Goal: Navigation & Orientation: Find specific page/section

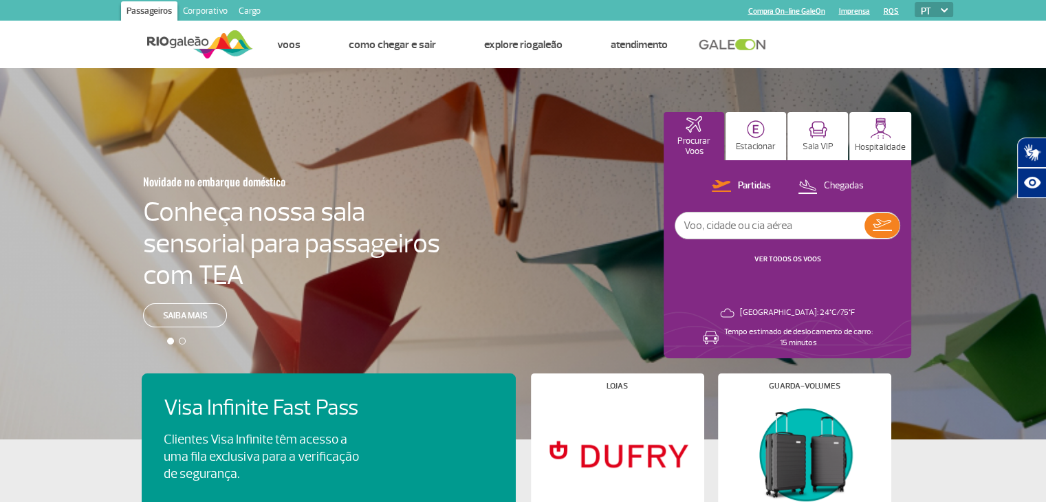
click at [244, 10] on link "Cargo" at bounding box center [249, 12] width 33 height 22
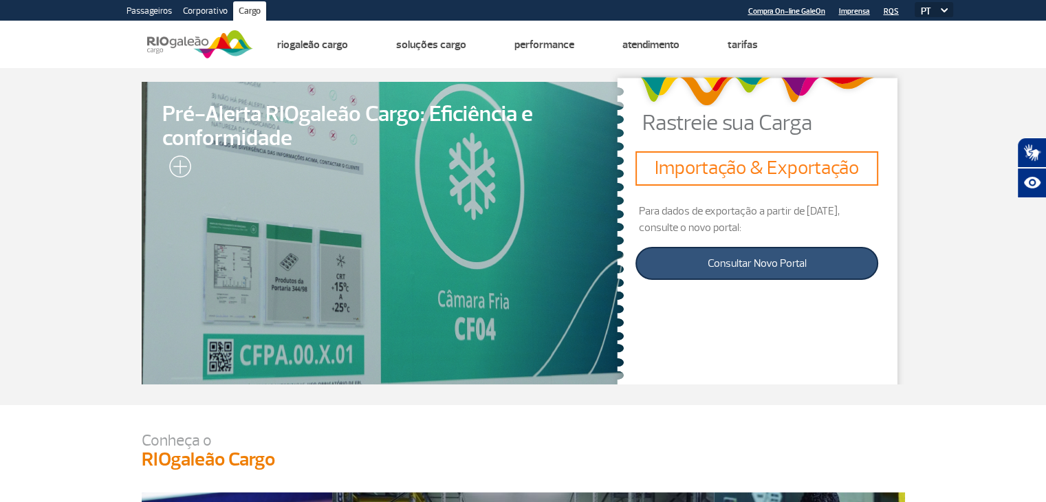
click at [748, 266] on link "Consultar Novo Portal" at bounding box center [757, 263] width 243 height 33
click at [744, 259] on link "Consultar Novo Portal" at bounding box center [757, 263] width 243 height 33
click at [721, 261] on link "Consultar Novo Portal" at bounding box center [757, 263] width 243 height 33
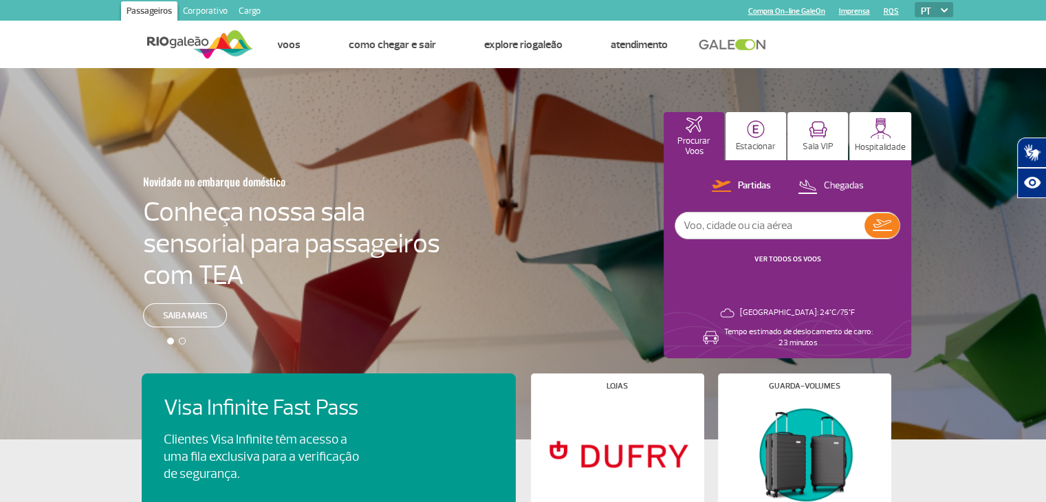
click at [247, 10] on link "Cargo" at bounding box center [249, 12] width 33 height 22
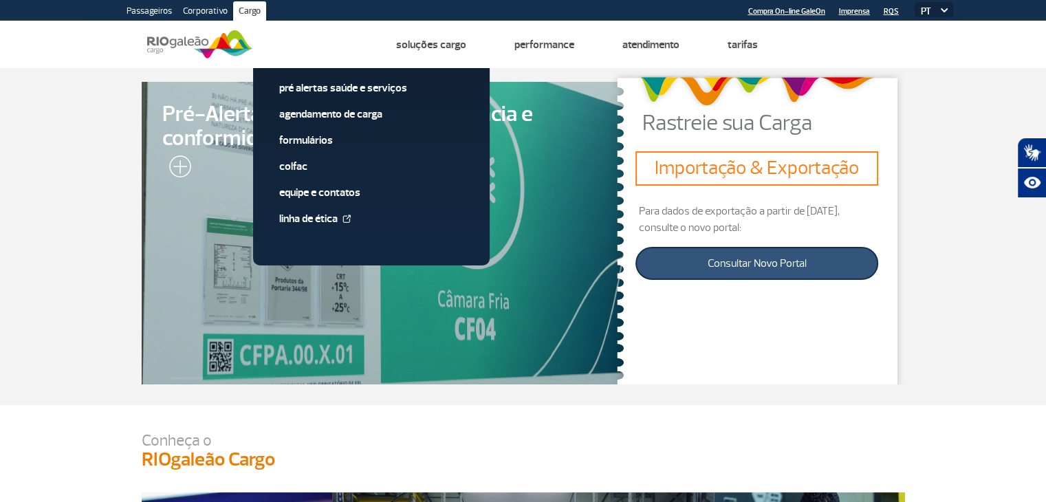
click at [746, 265] on link "Consultar Novo Portal" at bounding box center [757, 263] width 243 height 33
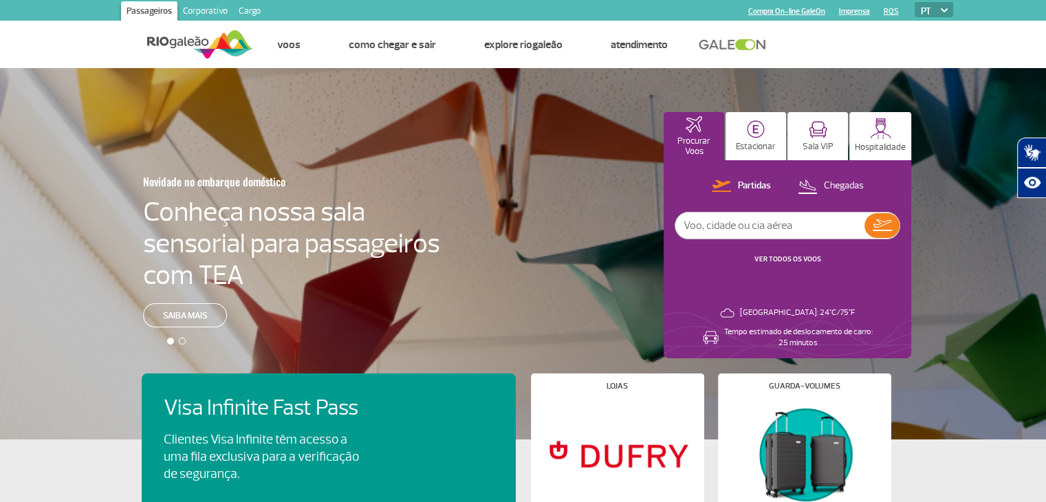
click at [250, 12] on link "Cargo" at bounding box center [249, 12] width 33 height 22
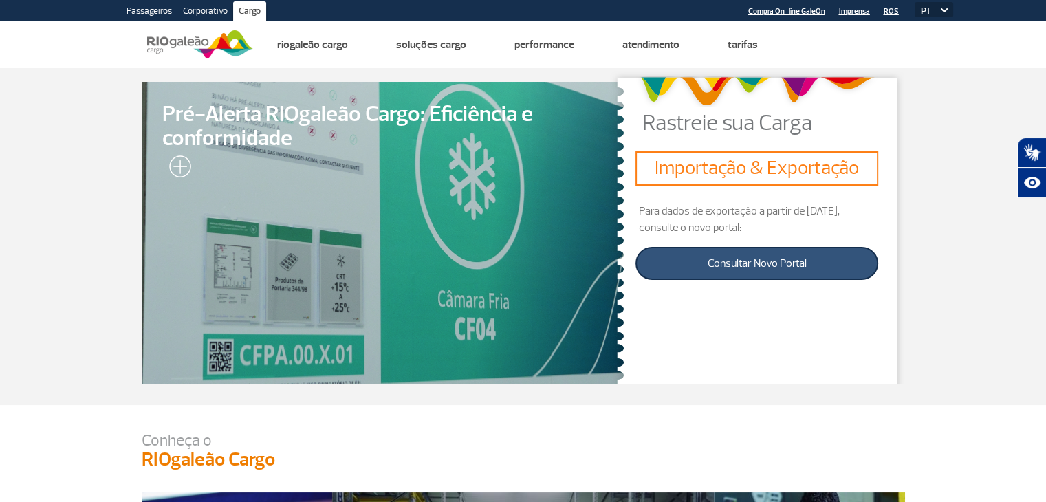
click at [729, 257] on link "Consultar Novo Portal" at bounding box center [757, 263] width 243 height 33
